Goal: Browse casually: Explore the website without a specific task or goal

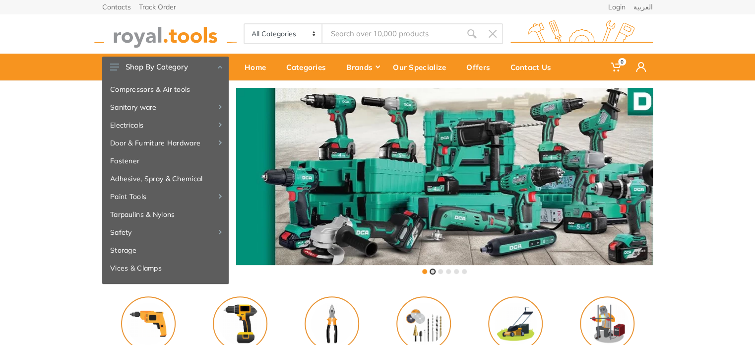
click at [432, 270] on button at bounding box center [432, 271] width 5 height 5
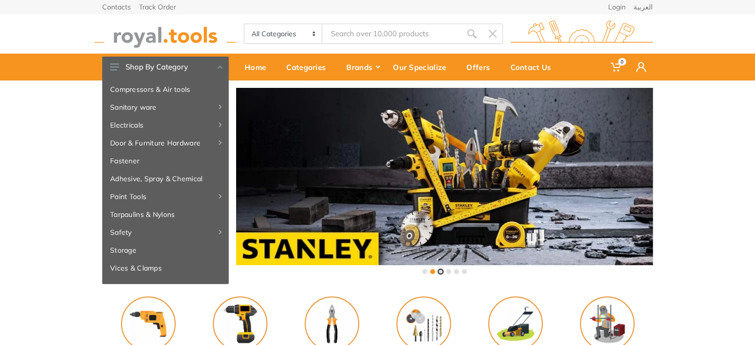
click at [438, 272] on button at bounding box center [440, 271] width 5 height 5
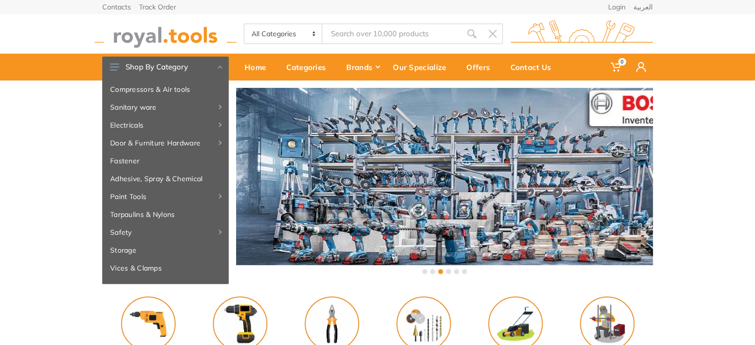
click at [444, 271] on div at bounding box center [444, 271] width 49 height 9
click at [448, 271] on button at bounding box center [448, 271] width 5 height 5
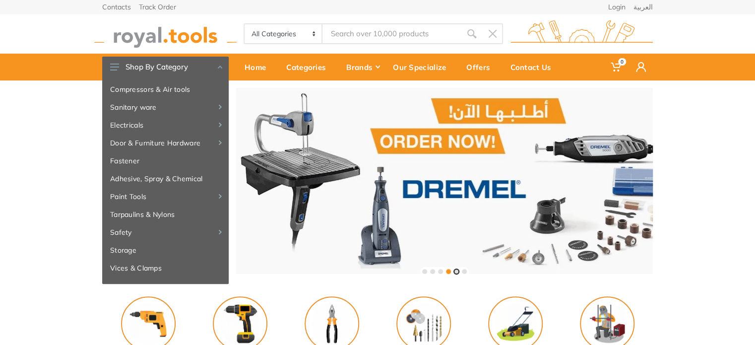
click at [455, 271] on button at bounding box center [456, 271] width 5 height 5
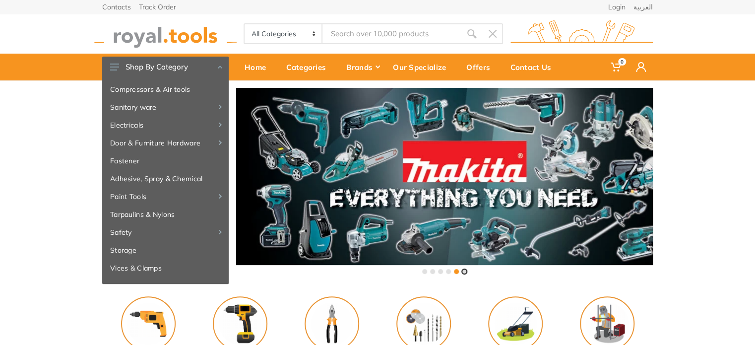
click at [462, 271] on button at bounding box center [464, 271] width 5 height 5
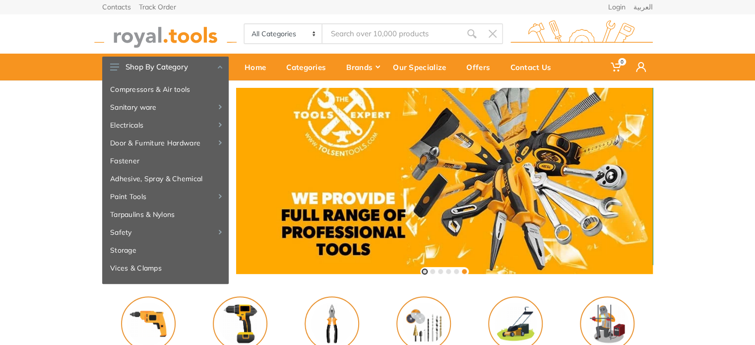
click at [424, 269] on button at bounding box center [424, 271] width 5 height 5
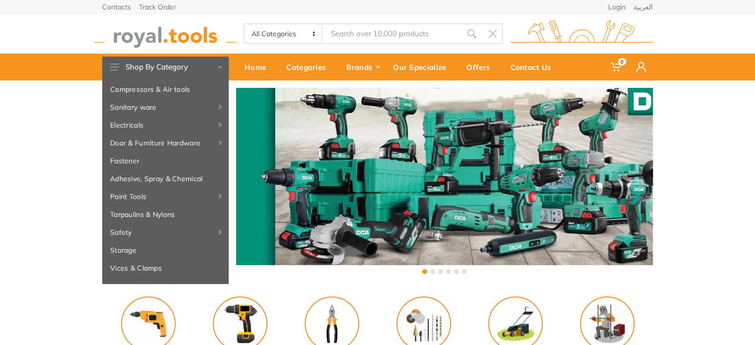
click at [429, 272] on div at bounding box center [444, 271] width 49 height 9
click at [430, 271] on button at bounding box center [432, 271] width 5 height 5
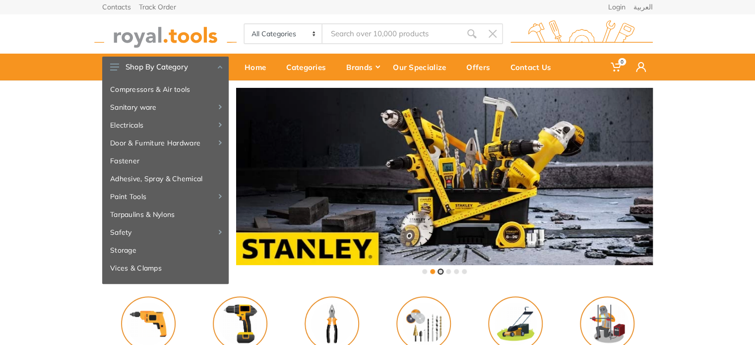
click at [438, 271] on button at bounding box center [440, 271] width 5 height 5
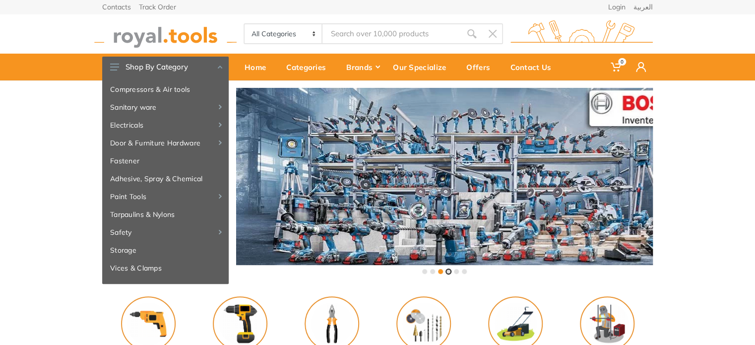
click at [447, 271] on button at bounding box center [448, 271] width 5 height 5
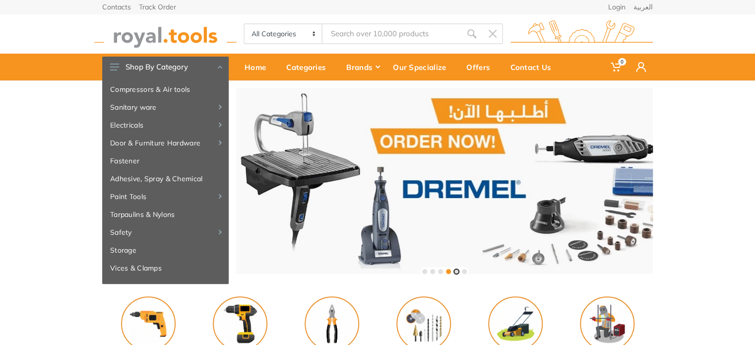
click at [455, 269] on button at bounding box center [456, 271] width 5 height 5
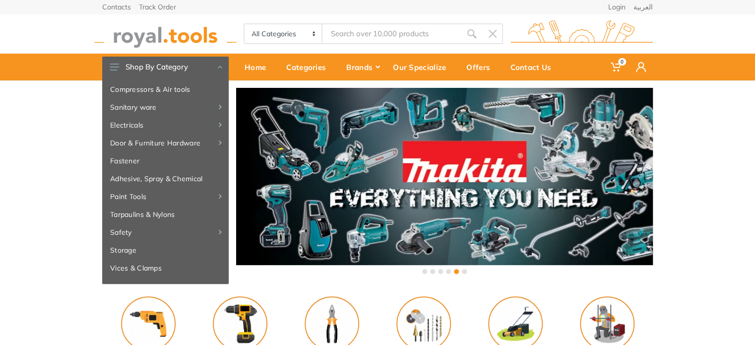
click at [461, 270] on div at bounding box center [444, 271] width 49 height 9
click at [462, 270] on button at bounding box center [464, 271] width 5 height 5
